Goal: Obtain resource: Obtain resource

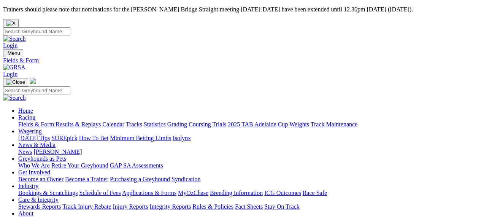
click at [38, 121] on link "Fields & Form" at bounding box center [36, 124] width 36 height 6
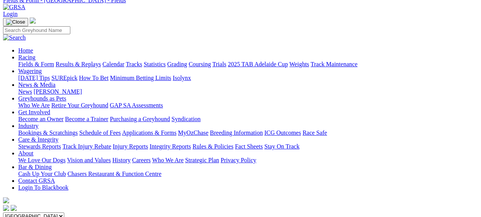
scroll to position [61, 0]
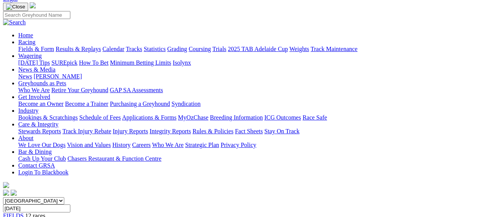
scroll to position [76, 0]
